Goal: Information Seeking & Learning: Learn about a topic

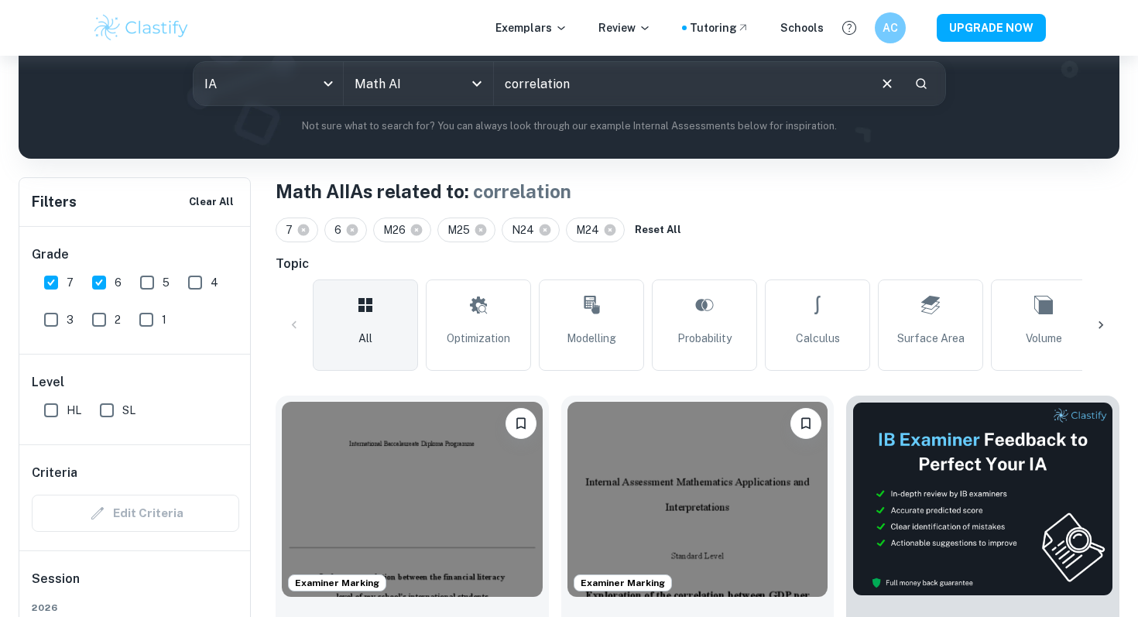
scroll to position [541, 0]
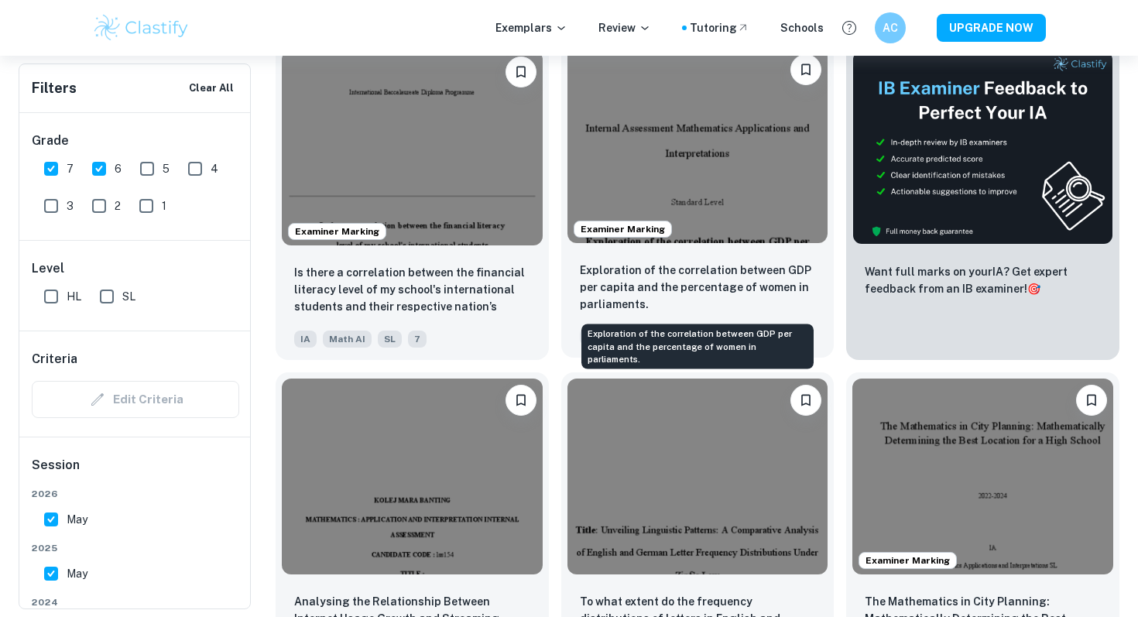
click at [694, 282] on p "Exploration of the correlation between GDP per capita and the percentage of wom…" at bounding box center [698, 287] width 236 height 51
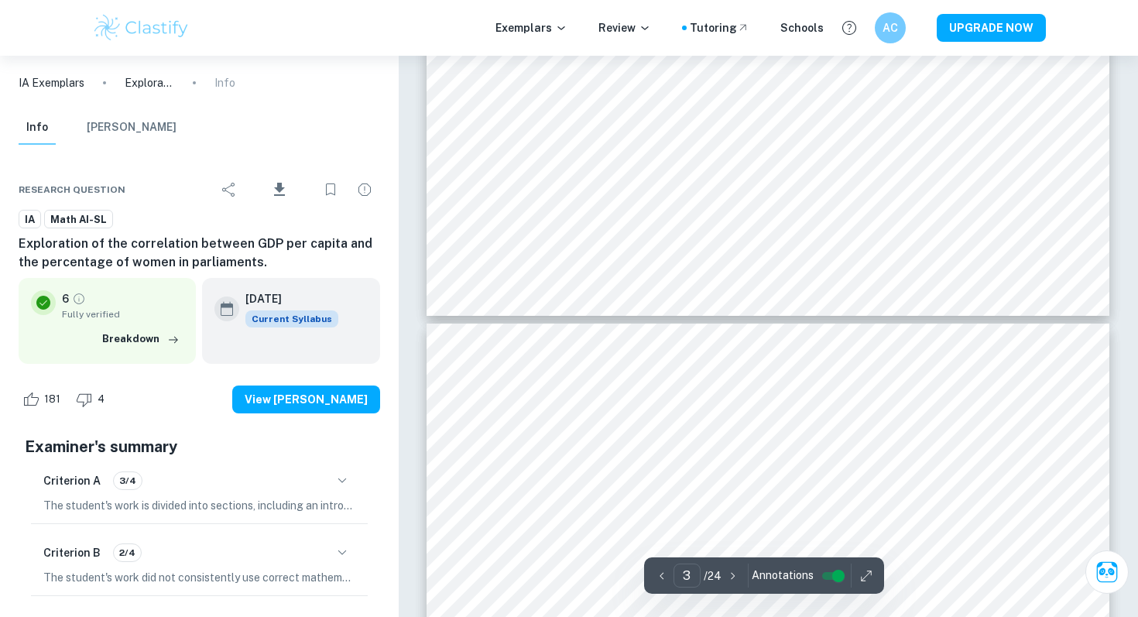
type input "4"
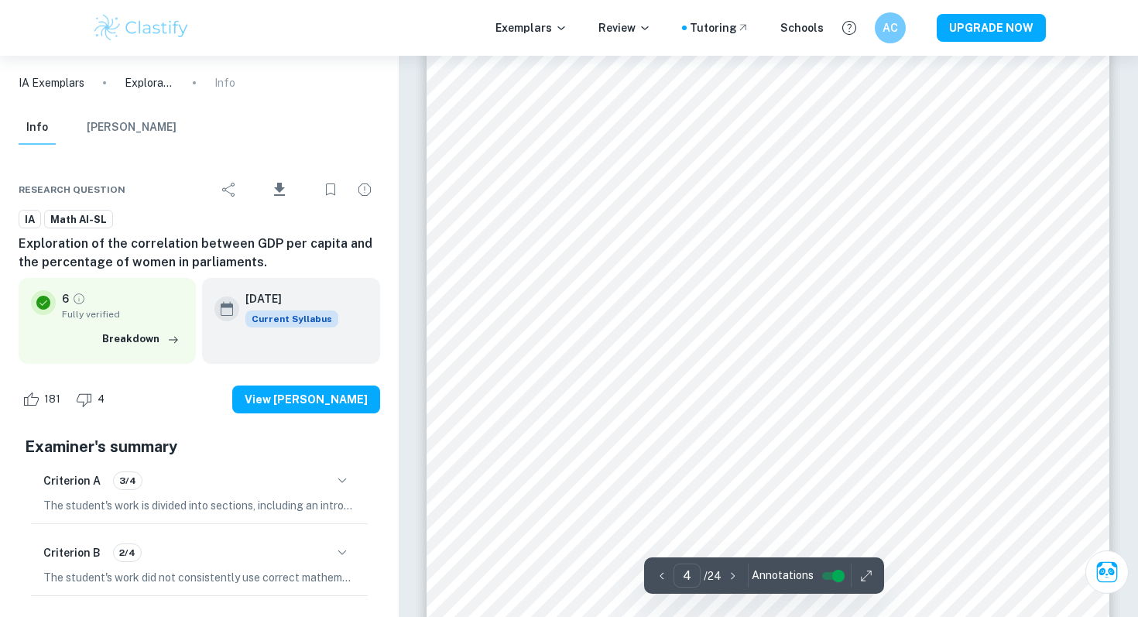
scroll to position [3231, 0]
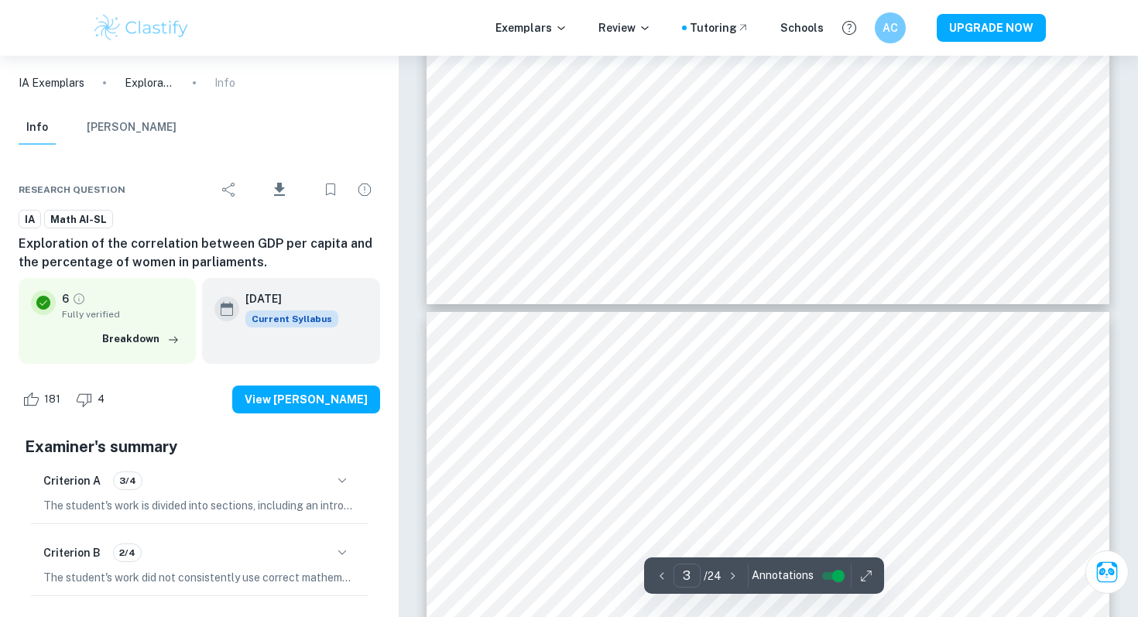
type input "4"
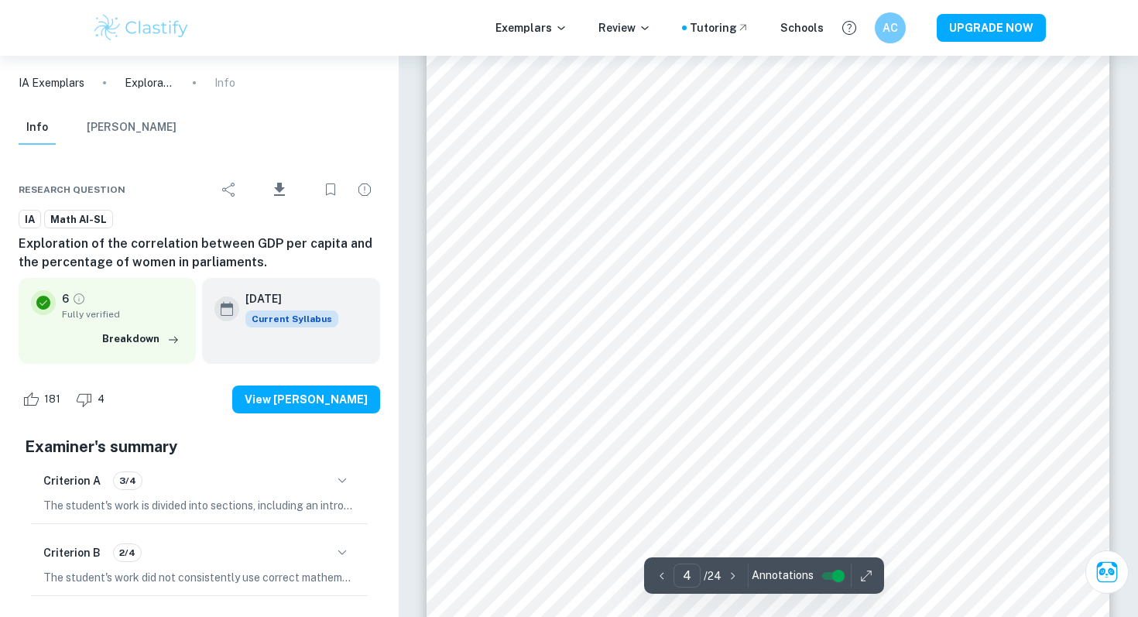
scroll to position [3356, 0]
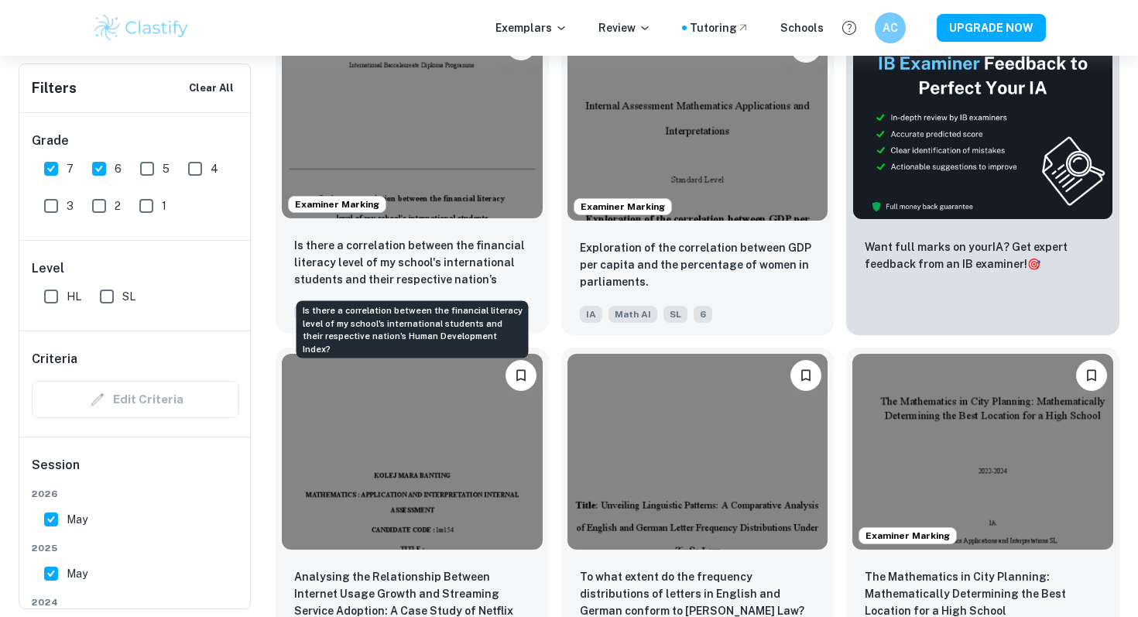
scroll to position [565, 0]
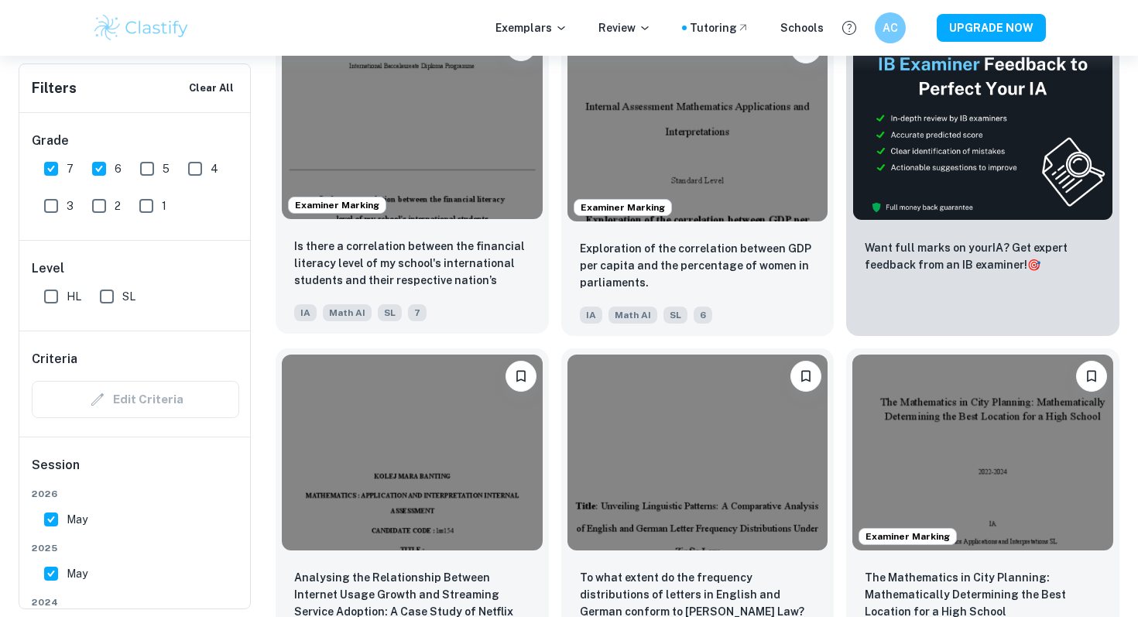
click at [320, 149] on img at bounding box center [412, 121] width 261 height 195
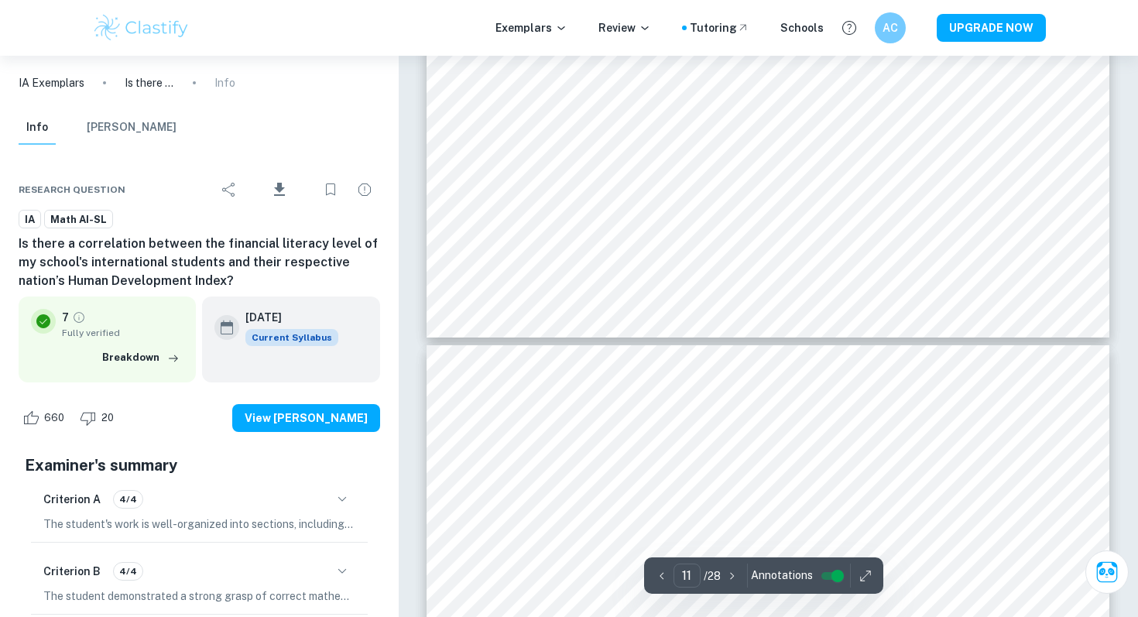
scroll to position [10031, 0]
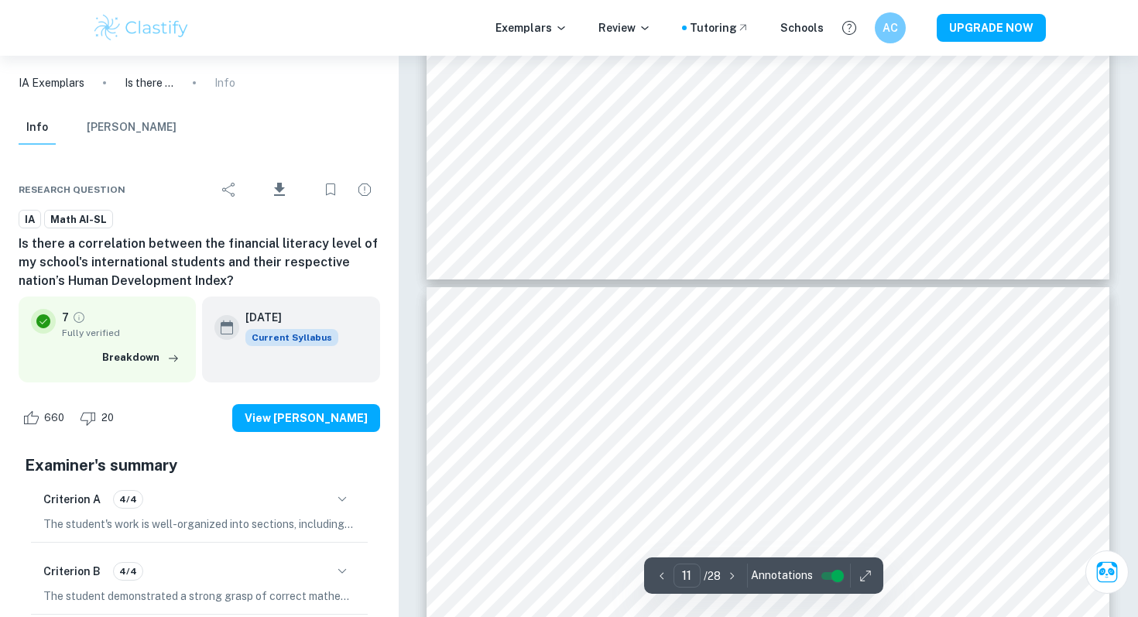
type input "12"
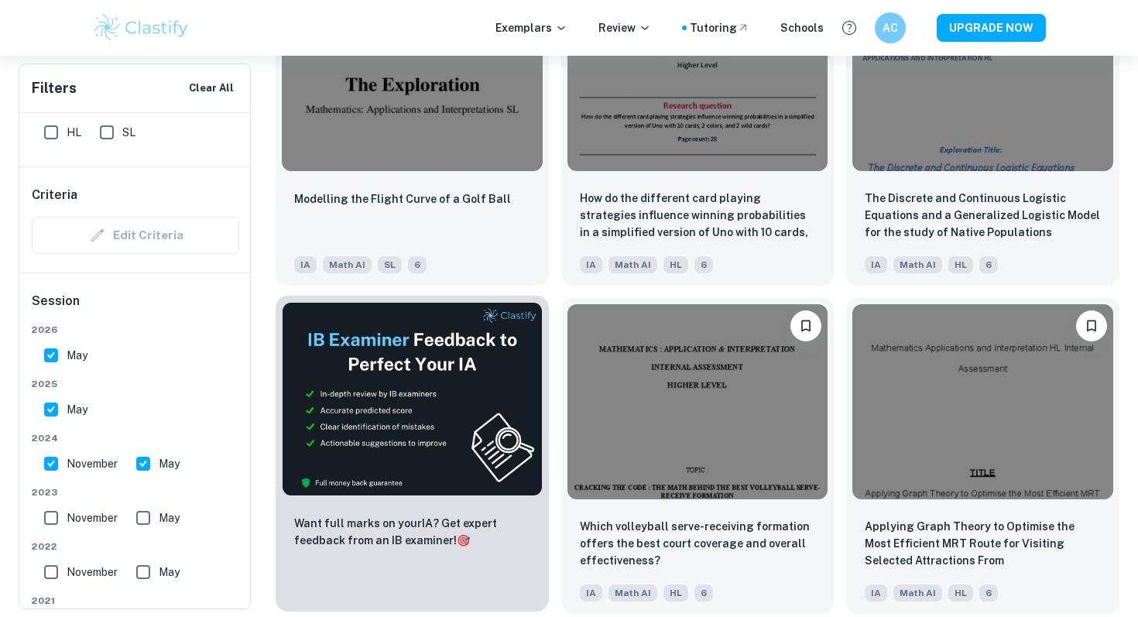
scroll to position [2260, 0]
